Goal: Task Accomplishment & Management: Complete application form

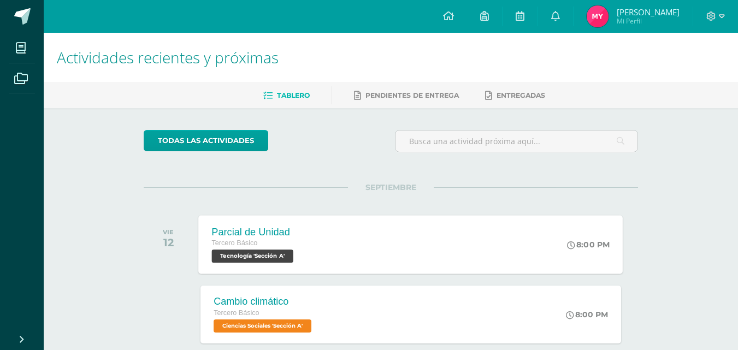
click at [281, 234] on div "Parcial de Unidad" at bounding box center [254, 231] width 85 height 11
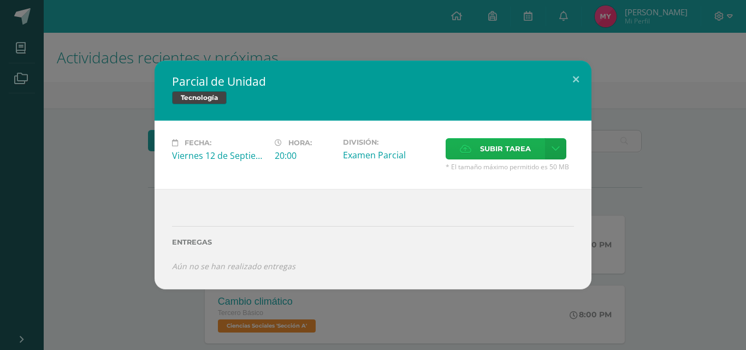
click at [529, 146] on span "Subir tarea" at bounding box center [505, 149] width 51 height 20
click at [0, 0] on input "Subir tarea" at bounding box center [0, 0] width 0 height 0
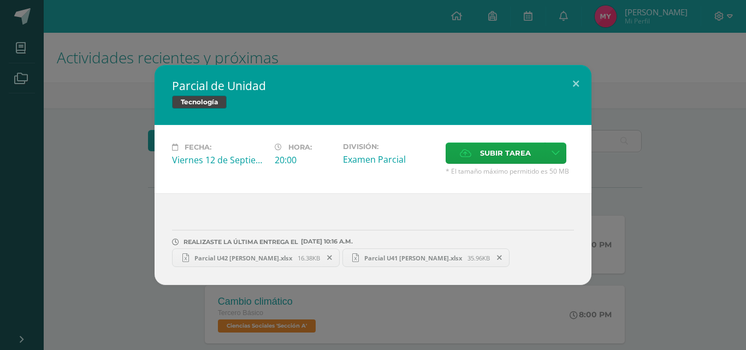
click at [379, 258] on span "Parcial U41 [PERSON_NAME].xlsx" at bounding box center [413, 258] width 109 height 8
click at [311, 256] on span "16.38KB" at bounding box center [309, 258] width 22 height 8
click at [233, 260] on span "Parcial U42 [PERSON_NAME].xlsx" at bounding box center [243, 258] width 109 height 8
click at [332, 258] on icon at bounding box center [329, 258] width 5 height 8
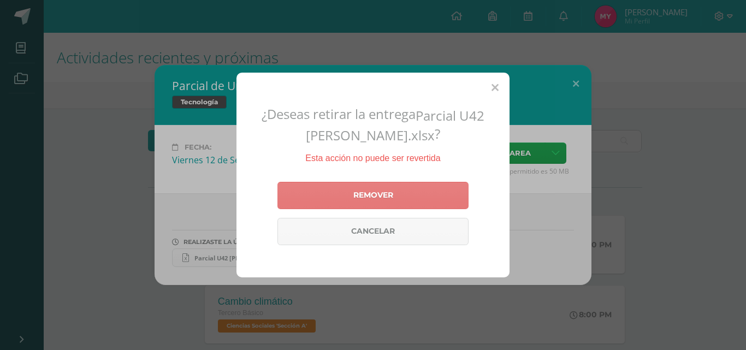
click at [450, 200] on link "Remover" at bounding box center [372, 195] width 191 height 27
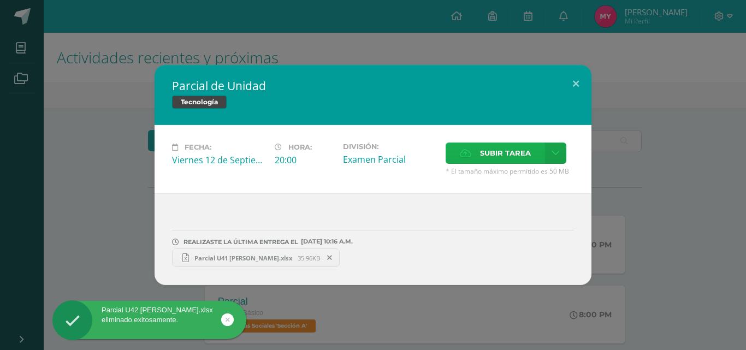
click at [503, 156] on span "Subir tarea" at bounding box center [505, 153] width 51 height 20
click at [0, 0] on input "Subir tarea" at bounding box center [0, 0] width 0 height 0
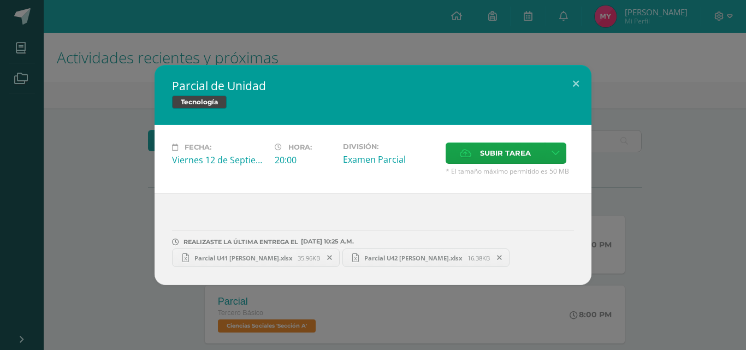
click at [428, 254] on span "Parcial U42 María Magdalena Yaxón Piló.xlsx" at bounding box center [413, 258] width 109 height 8
click at [443, 257] on span "Parcial U42 María Magdalena Yaxón Piló.xlsx" at bounding box center [413, 258] width 109 height 8
click at [488, 150] on span "Subir tarea" at bounding box center [505, 153] width 51 height 20
click at [0, 0] on input "Subir tarea" at bounding box center [0, 0] width 0 height 0
click at [582, 85] on button at bounding box center [575, 83] width 31 height 37
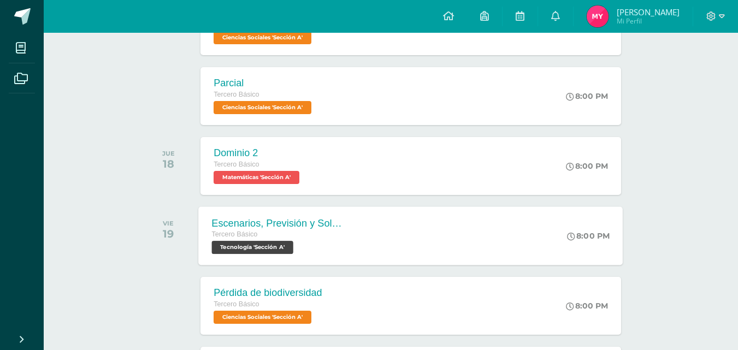
scroll to position [491, 0]
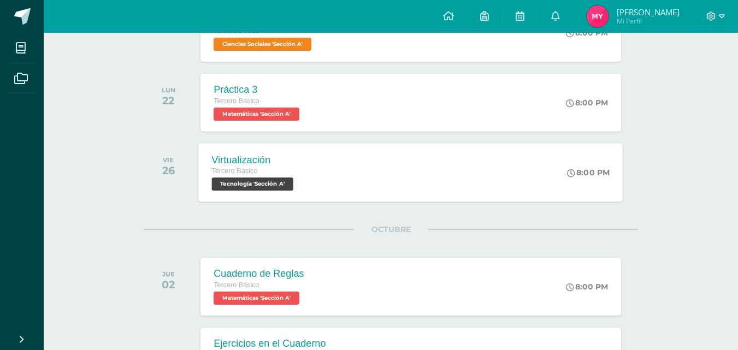
click at [282, 180] on span "Tecnología 'Sección A'" at bounding box center [252, 183] width 81 height 13
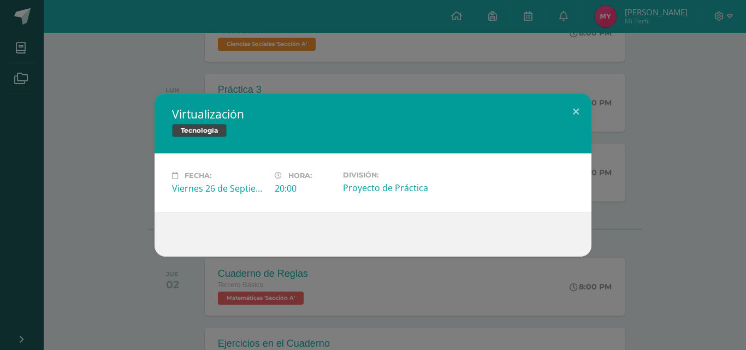
click at [274, 128] on div "Tecnología" at bounding box center [373, 132] width 402 height 16
click at [570, 111] on button at bounding box center [575, 111] width 31 height 37
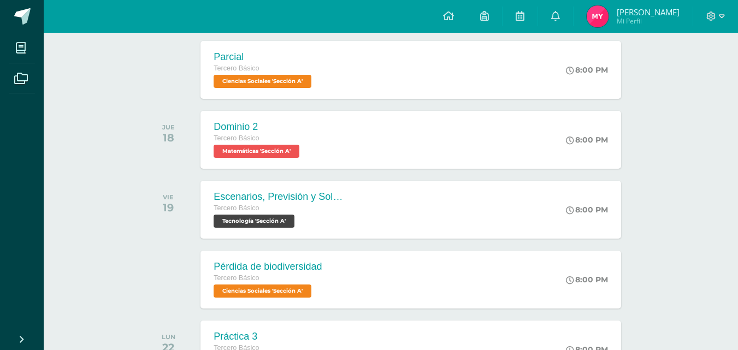
scroll to position [218, 0]
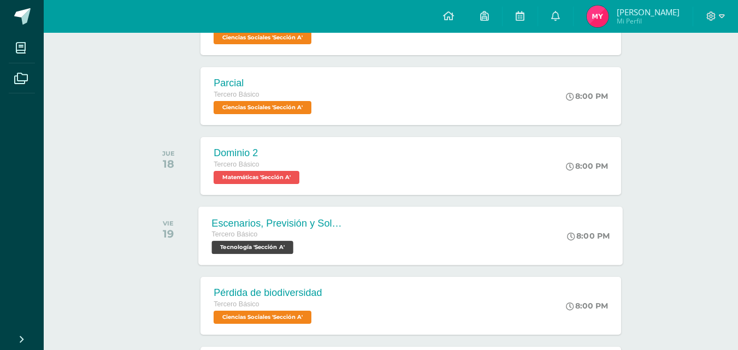
click at [260, 242] on span "Tecnología 'Sección A'" at bounding box center [252, 247] width 81 height 13
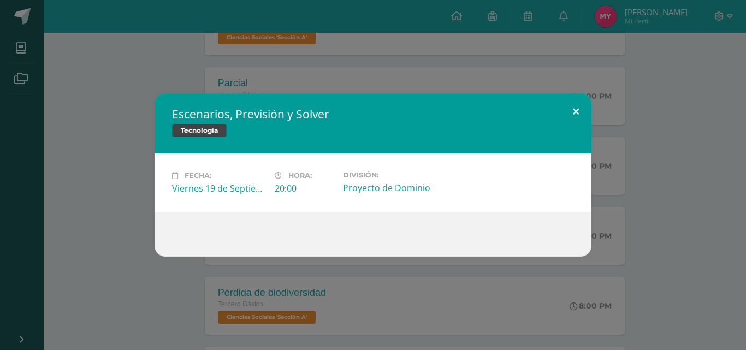
click at [575, 113] on button at bounding box center [575, 111] width 31 height 37
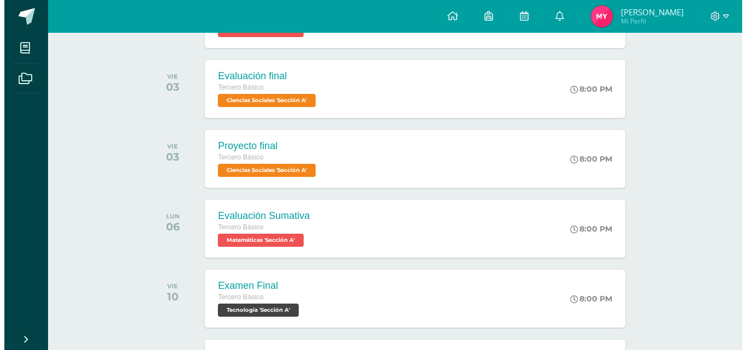
scroll to position [1008, 0]
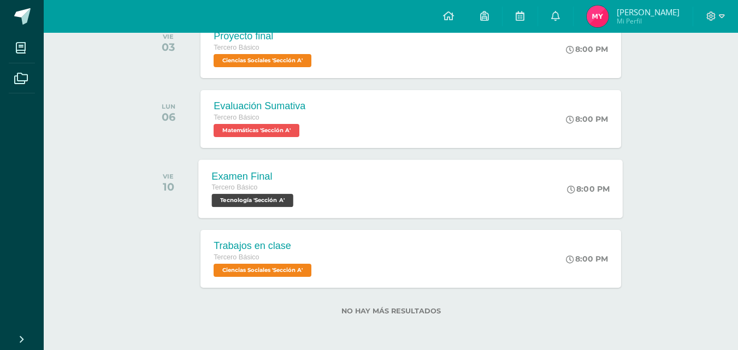
click at [250, 197] on span "Tecnología 'Sección A'" at bounding box center [252, 200] width 81 height 13
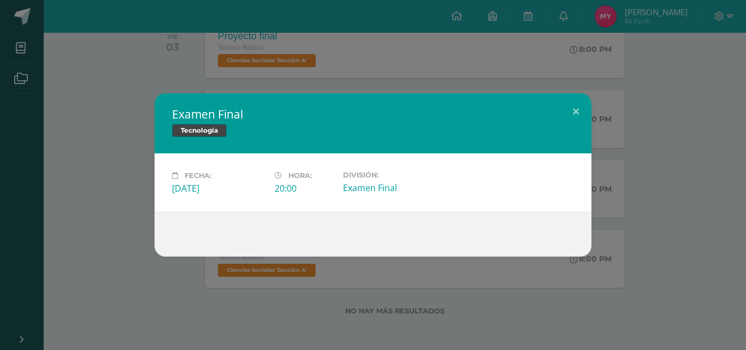
click at [353, 140] on div "Examen Final Tecnología" at bounding box center [373, 123] width 437 height 60
click at [352, 139] on div "Tecnología" at bounding box center [373, 132] width 402 height 16
click at [352, 138] on div "Tecnología" at bounding box center [373, 132] width 402 height 16
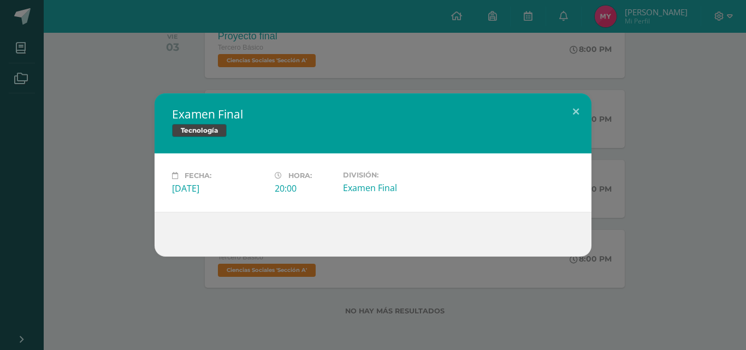
click at [352, 138] on div "Tecnología" at bounding box center [373, 132] width 402 height 16
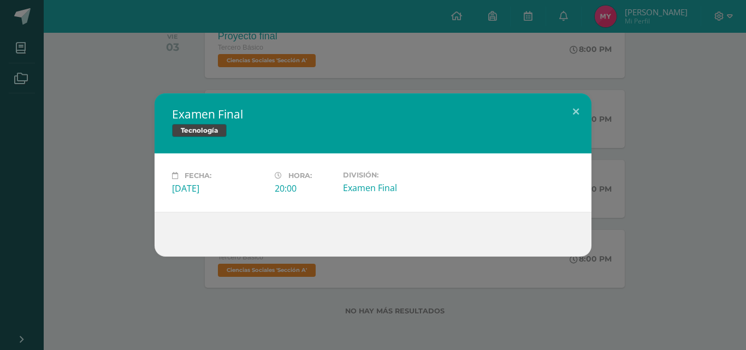
click at [352, 138] on div "Tecnología" at bounding box center [373, 132] width 402 height 16
click at [376, 186] on div "Examen Final" at bounding box center [390, 188] width 94 height 12
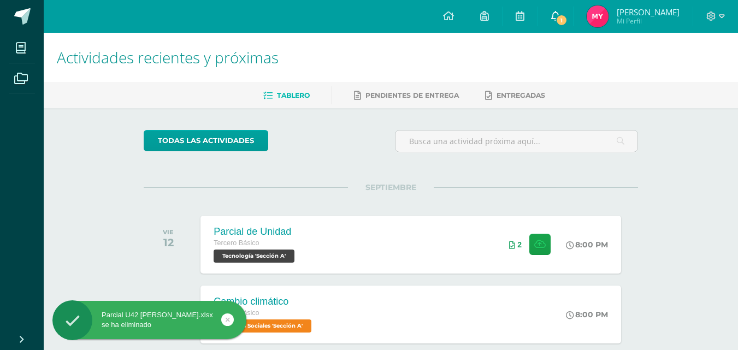
click at [559, 16] on span "1" at bounding box center [561, 20] width 12 height 12
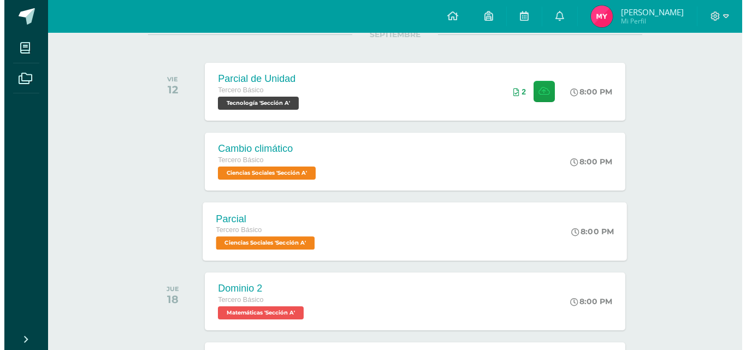
scroll to position [164, 0]
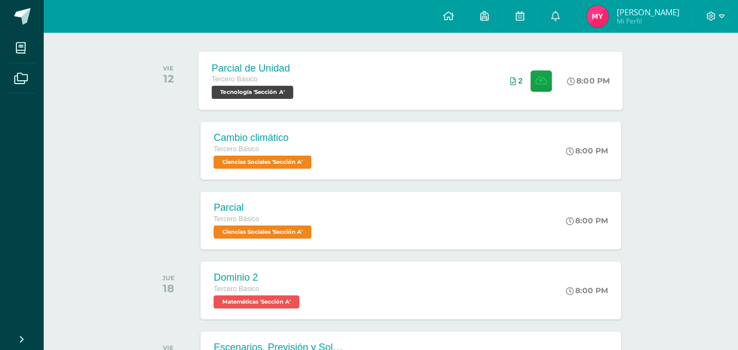
click at [268, 84] on div "Tercero Básico" at bounding box center [254, 80] width 85 height 12
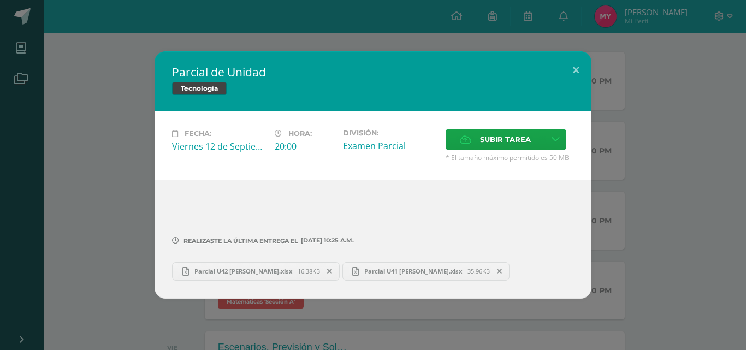
click at [332, 272] on icon at bounding box center [329, 272] width 5 height 8
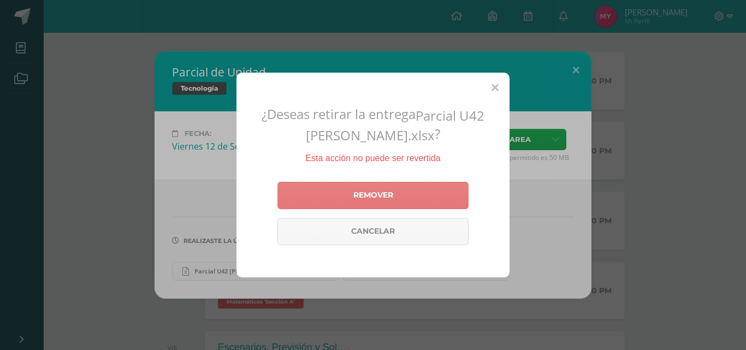
click at [435, 194] on link "Remover" at bounding box center [372, 195] width 191 height 27
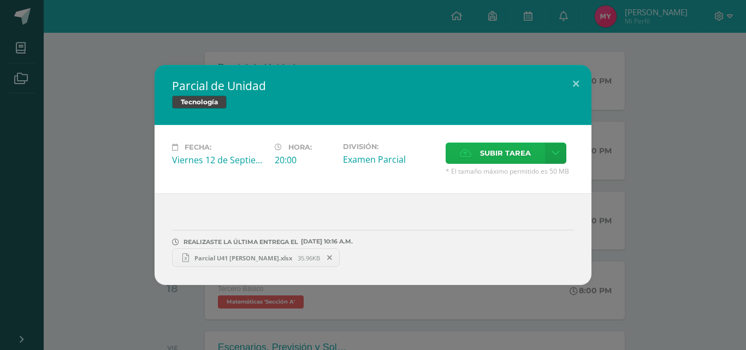
click at [519, 156] on span "Subir tarea" at bounding box center [505, 153] width 51 height 20
click at [0, 0] on input "Subir tarea" at bounding box center [0, 0] width 0 height 0
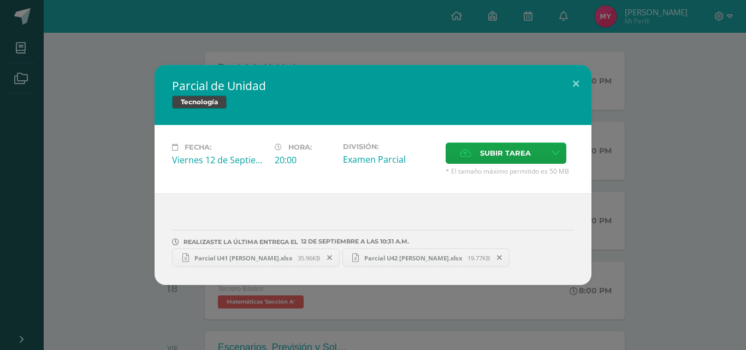
click at [422, 257] on span "Parcial U42 María Magdalena Yaxón Piló.xlsx" at bounding box center [413, 258] width 109 height 8
click at [583, 83] on button at bounding box center [575, 83] width 31 height 37
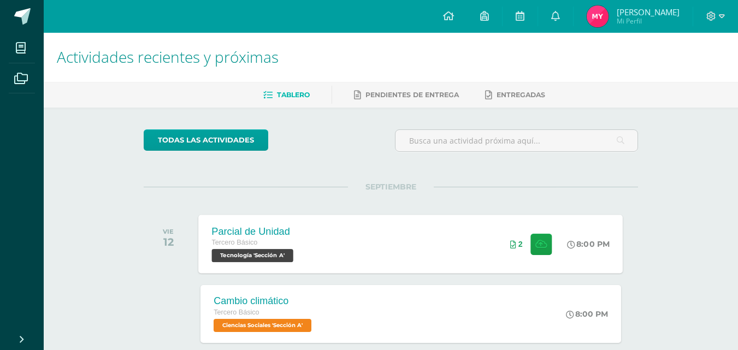
scroll to position [0, 0]
click at [722, 13] on icon at bounding box center [722, 16] width 6 height 10
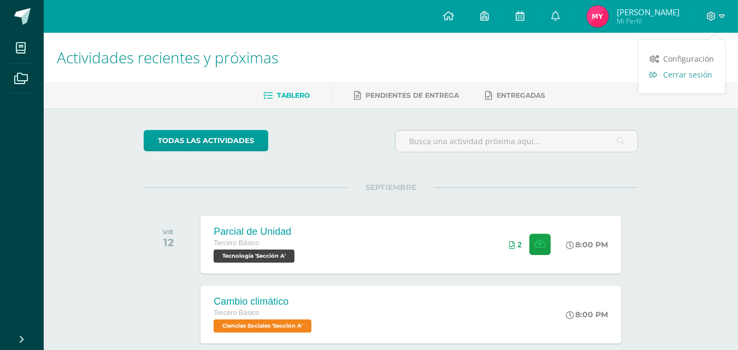
click at [705, 72] on span "Cerrar sesión" at bounding box center [687, 74] width 49 height 10
